Goal: Task Accomplishment & Management: Use online tool/utility

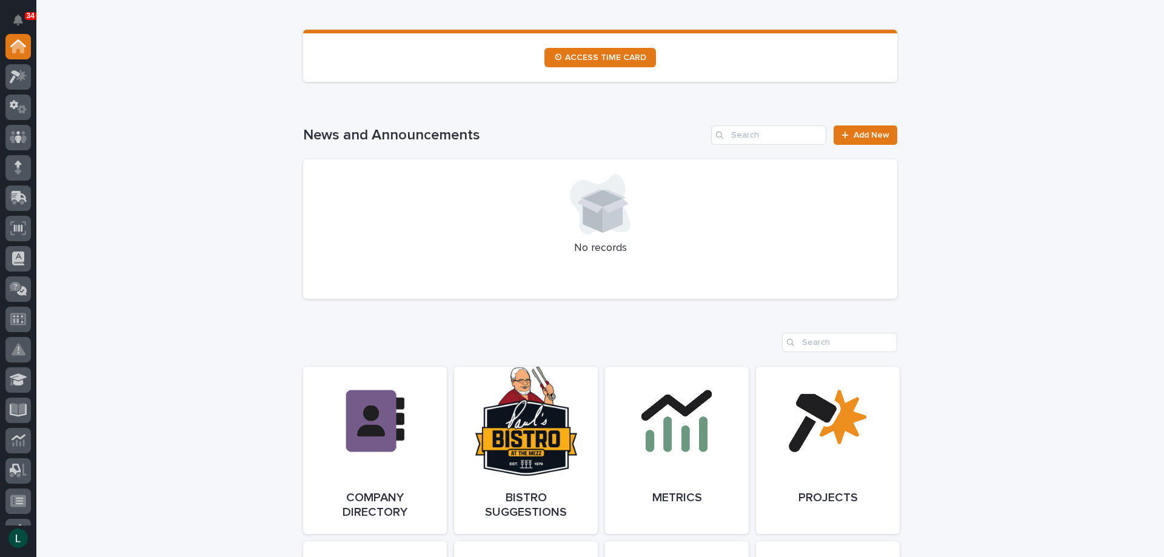
scroll to position [606, 0]
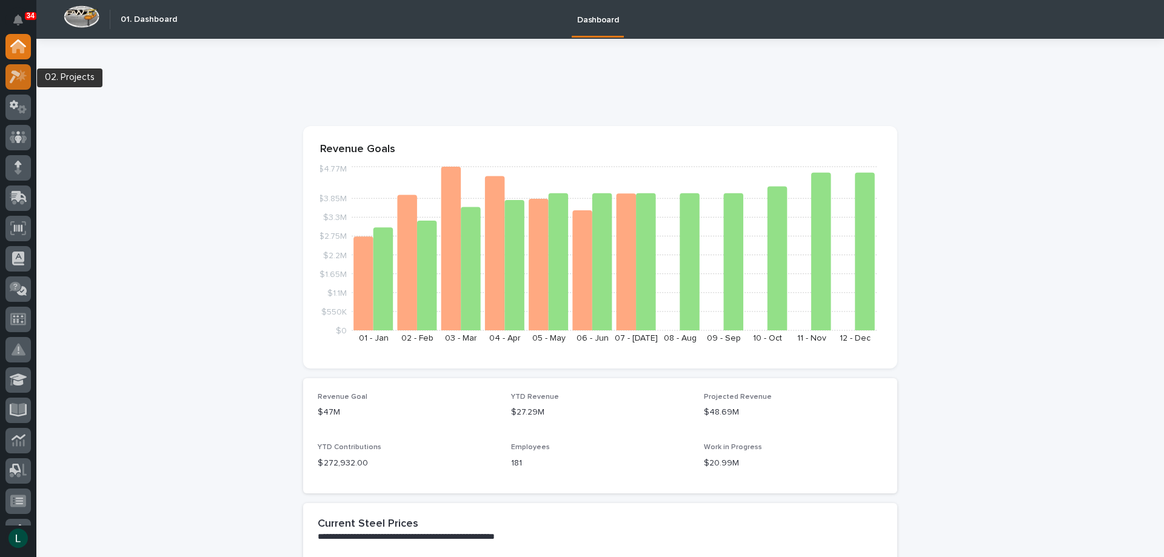
click at [19, 75] on icon at bounding box center [15, 76] width 11 height 13
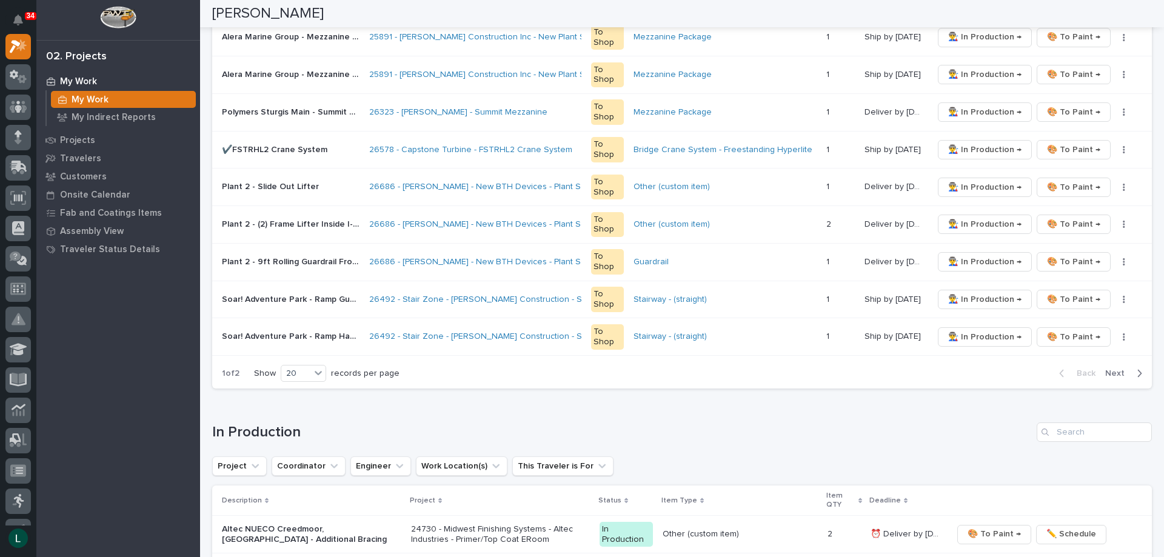
scroll to position [667, 0]
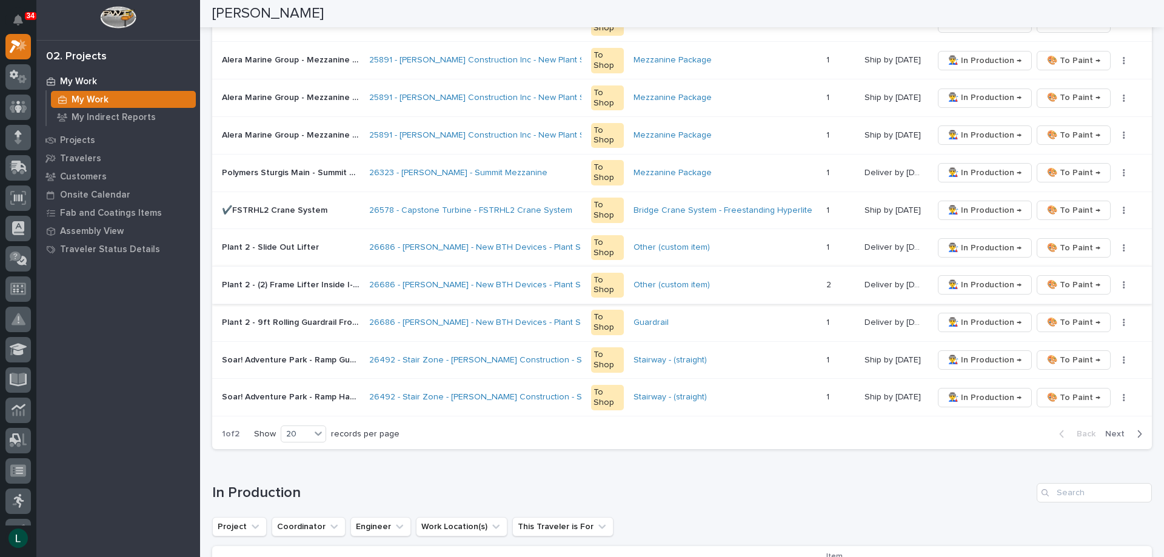
click at [1066, 282] on span "🎨 To Paint →" at bounding box center [1073, 285] width 53 height 15
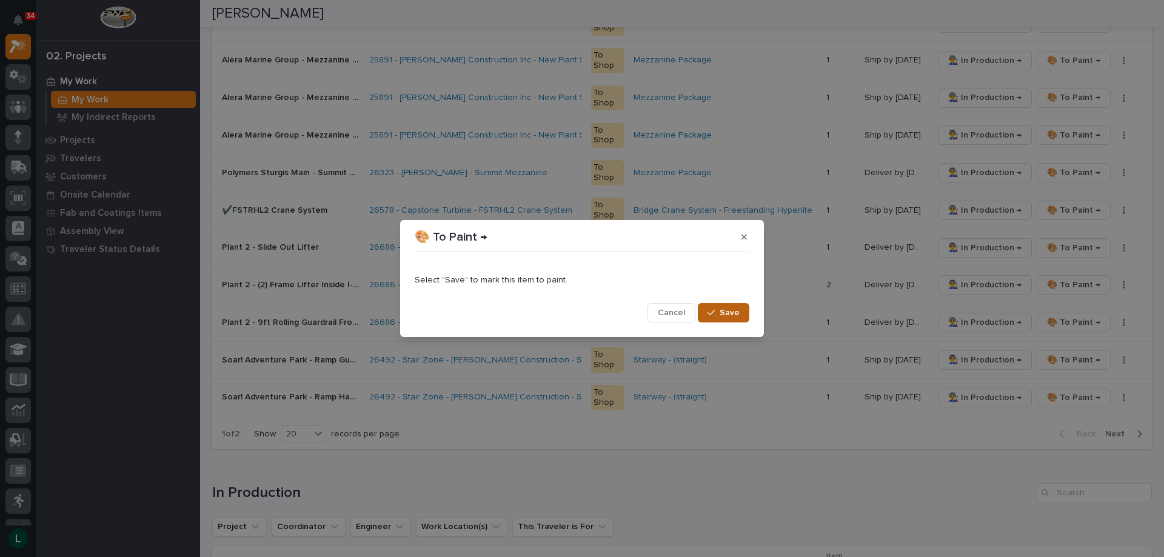
click at [738, 307] on span "Save" at bounding box center [729, 312] width 20 height 11
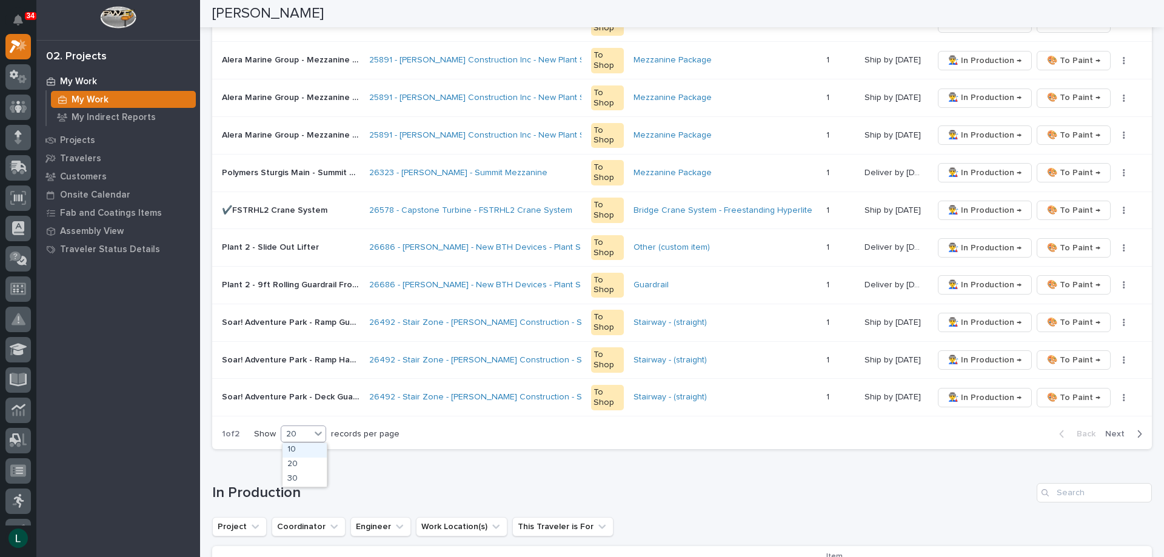
click at [298, 429] on div "20" at bounding box center [295, 434] width 29 height 13
click at [309, 480] on div "30" at bounding box center [304, 479] width 44 height 15
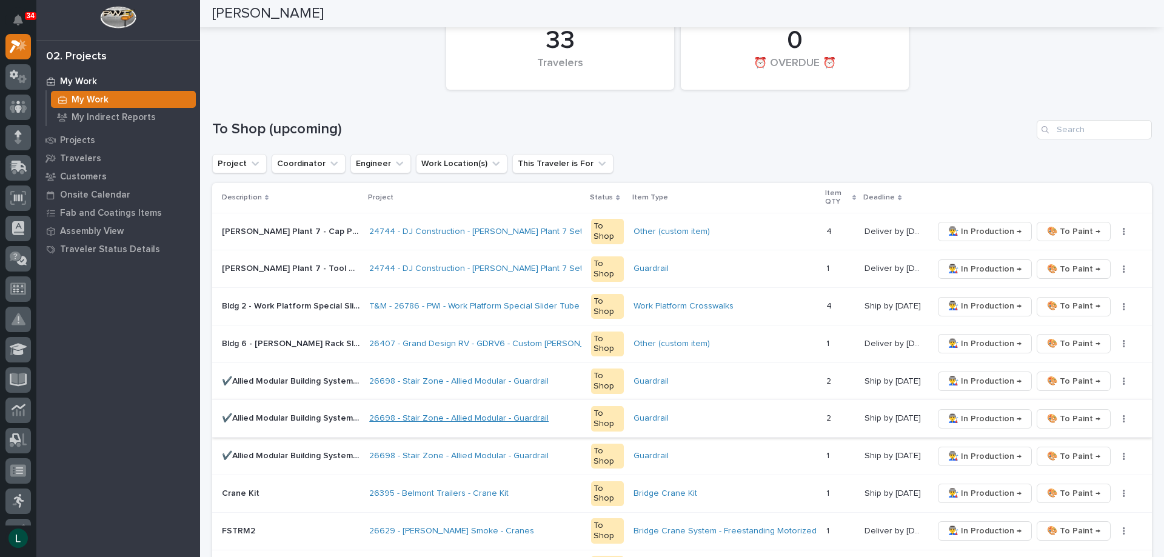
scroll to position [61, 0]
